Goal: Task Accomplishment & Management: Complete application form

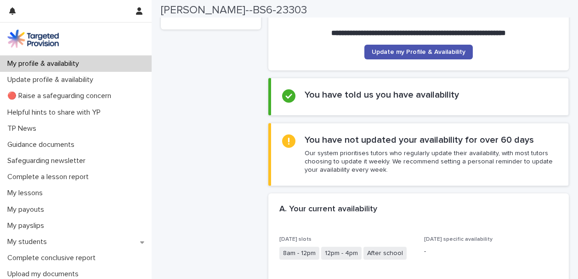
scroll to position [124, 0]
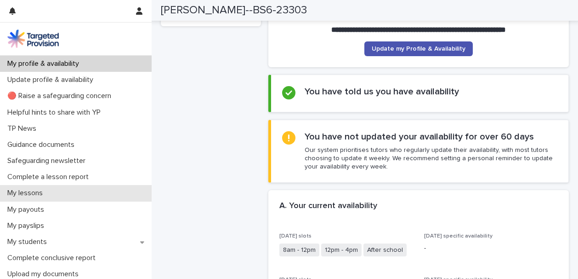
click at [73, 194] on div "My lessons" at bounding box center [76, 193] width 152 height 16
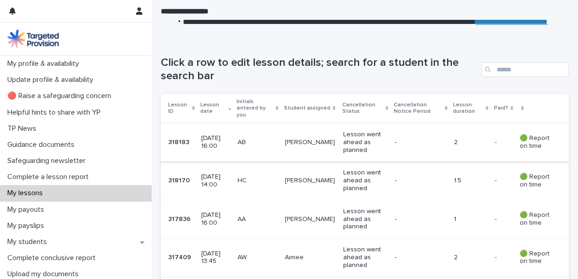
scroll to position [126, 0]
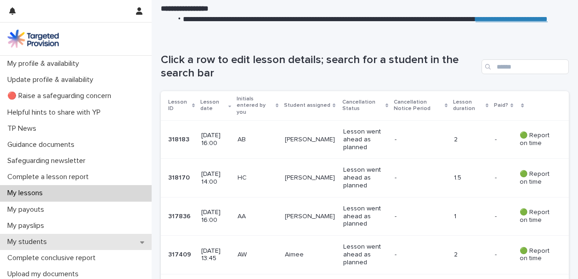
click at [108, 241] on div "My students" at bounding box center [76, 242] width 152 height 16
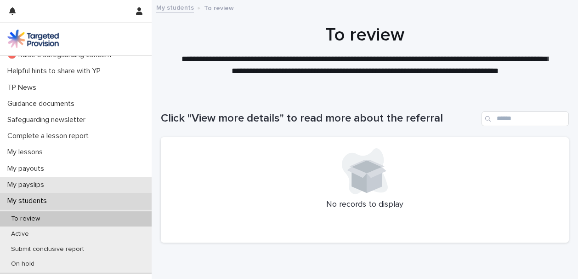
scroll to position [47, 0]
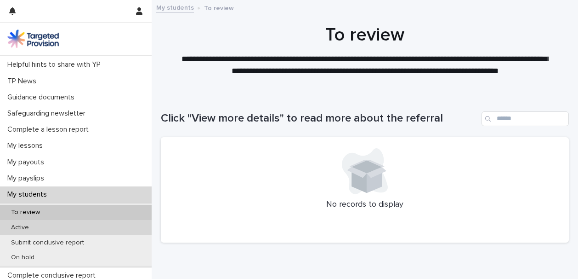
click at [83, 228] on div "Active" at bounding box center [76, 227] width 152 height 15
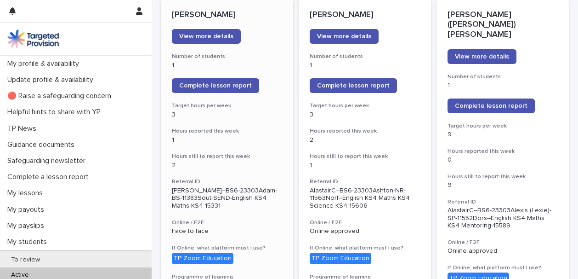
scroll to position [115, 0]
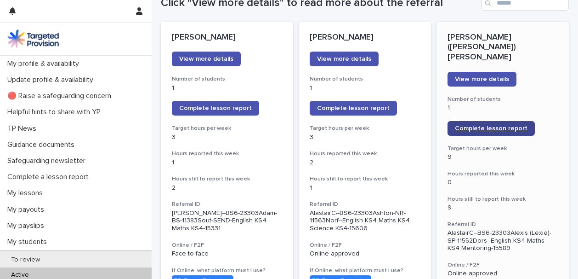
click at [501, 125] on span "Complete lesson report" at bounding box center [491, 128] width 73 height 6
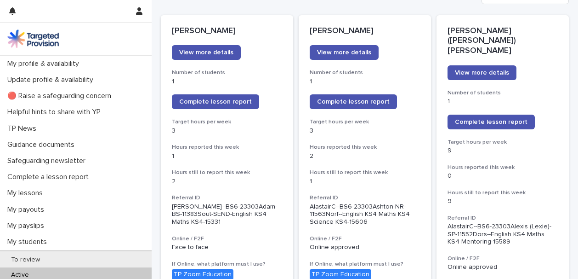
scroll to position [132, 0]
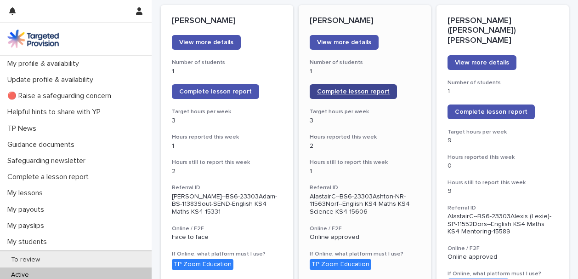
click at [350, 95] on link "Complete lesson report" at bounding box center [353, 91] width 87 height 15
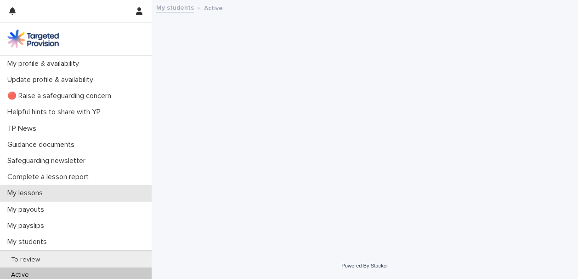
click at [35, 190] on p "My lessons" at bounding box center [27, 193] width 46 height 9
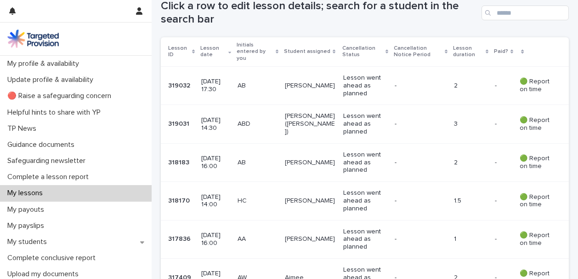
scroll to position [178, 0]
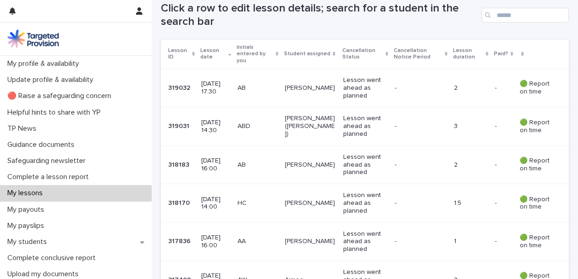
click at [408, 87] on div "-" at bounding box center [421, 87] width 52 height 15
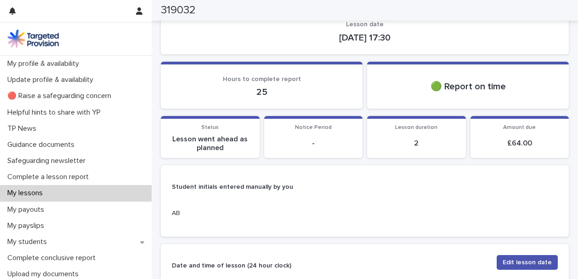
scroll to position [58, 0]
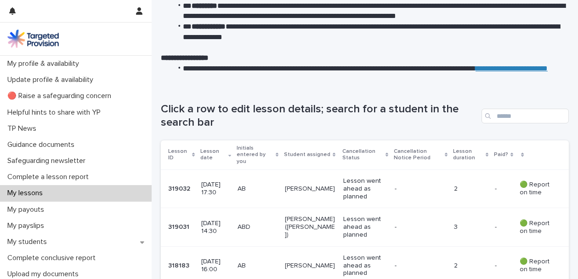
scroll to position [78, 0]
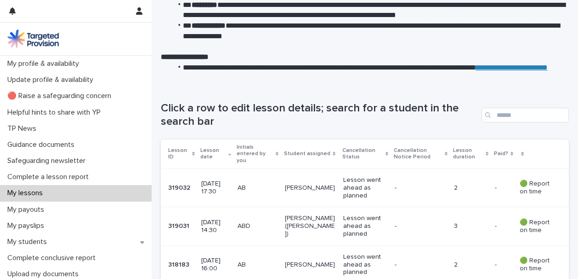
click at [323, 237] on td "Alexis (Lexie)" at bounding box center [310, 226] width 58 height 38
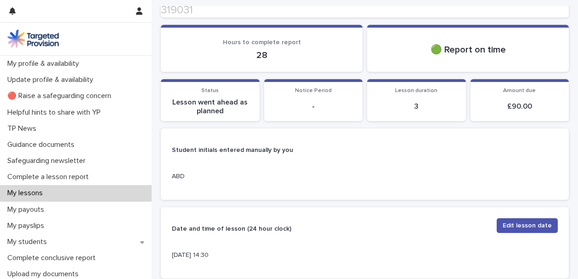
scroll to position [98, 0]
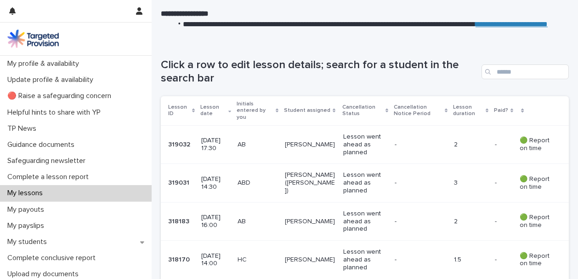
scroll to position [125, 0]
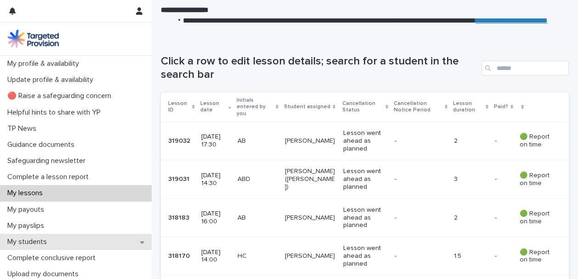
click at [88, 235] on div "My students" at bounding box center [76, 242] width 152 height 16
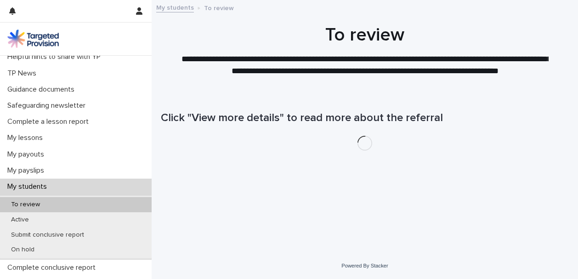
scroll to position [56, 0]
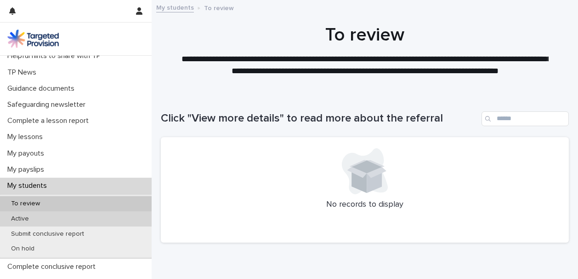
click at [74, 219] on div "Active" at bounding box center [76, 218] width 152 height 15
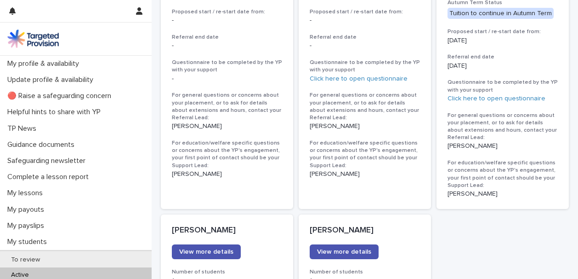
scroll to position [674, 0]
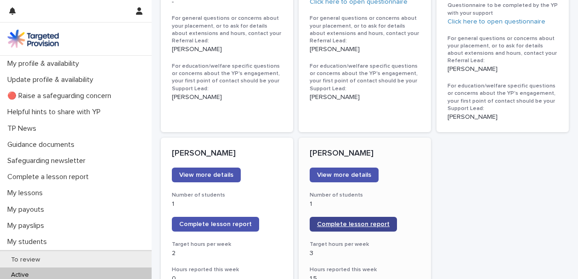
click at [373, 221] on span "Complete lesson report" at bounding box center [353, 224] width 73 height 6
